Goal: Task Accomplishment & Management: Manage account settings

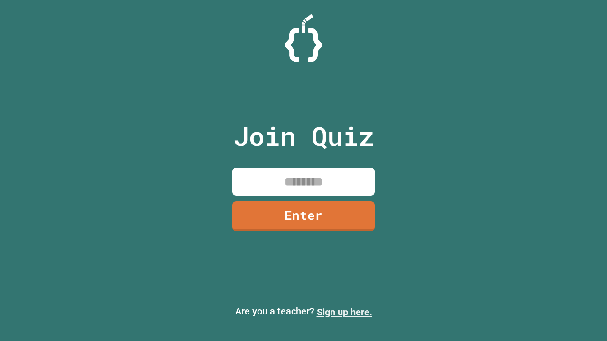
click at [344, 313] on link "Sign up here." at bounding box center [344, 312] width 55 height 11
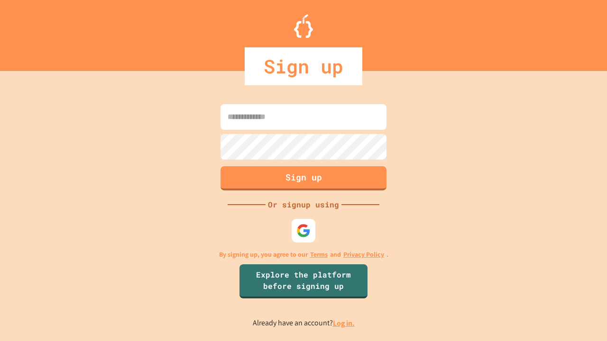
click at [344, 323] on link "Log in." at bounding box center [344, 324] width 22 height 10
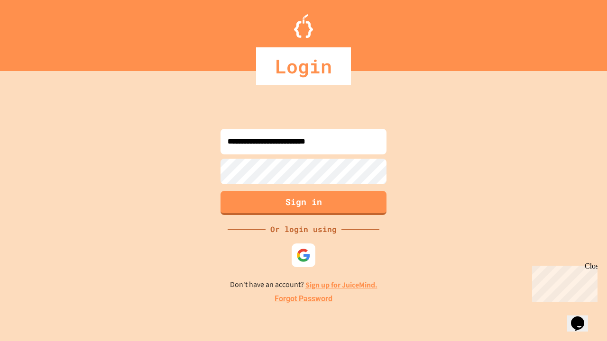
type input "**********"
